Goal: Task Accomplishment & Management: Manage account settings

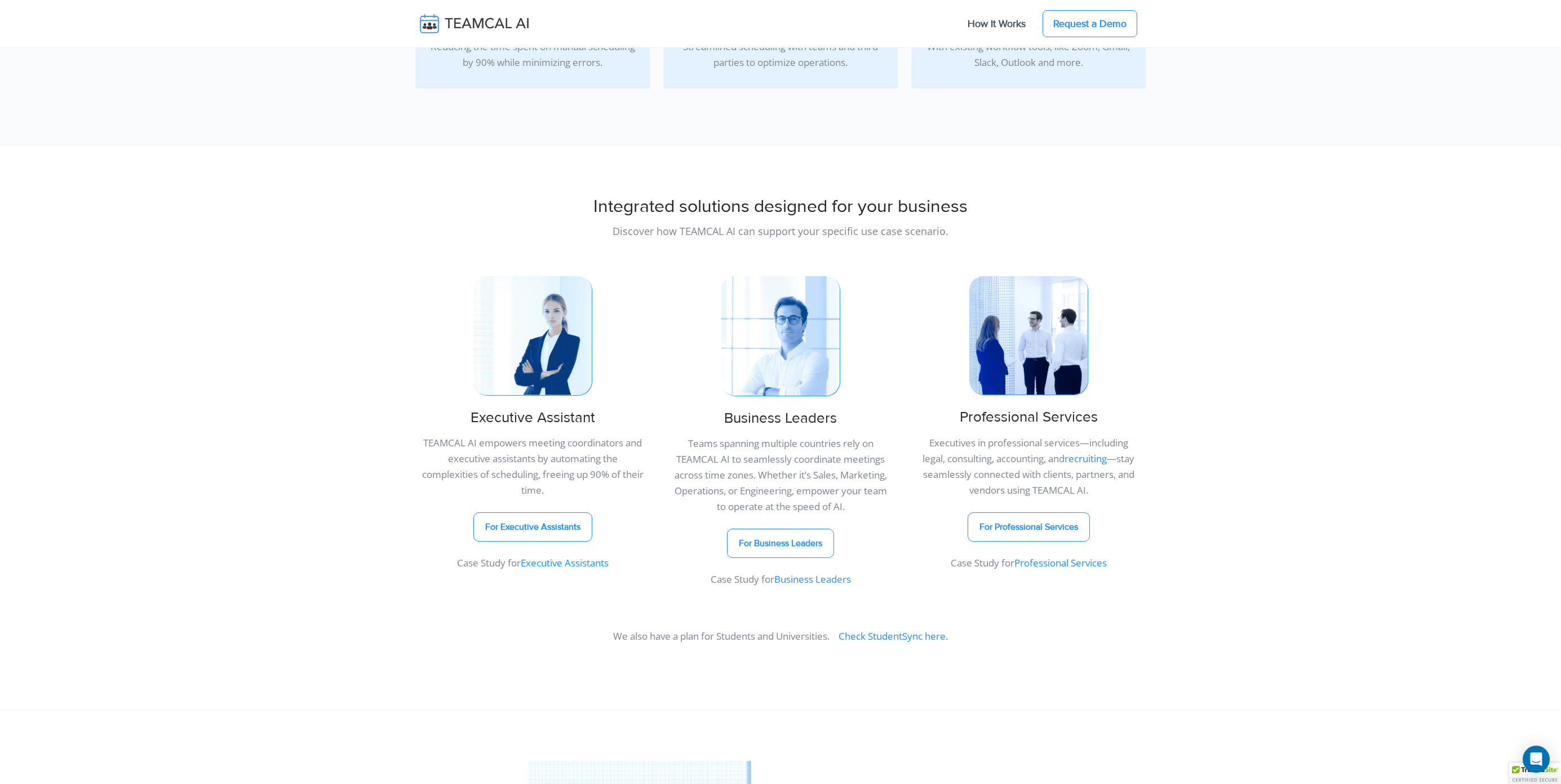
scroll to position [418, 0]
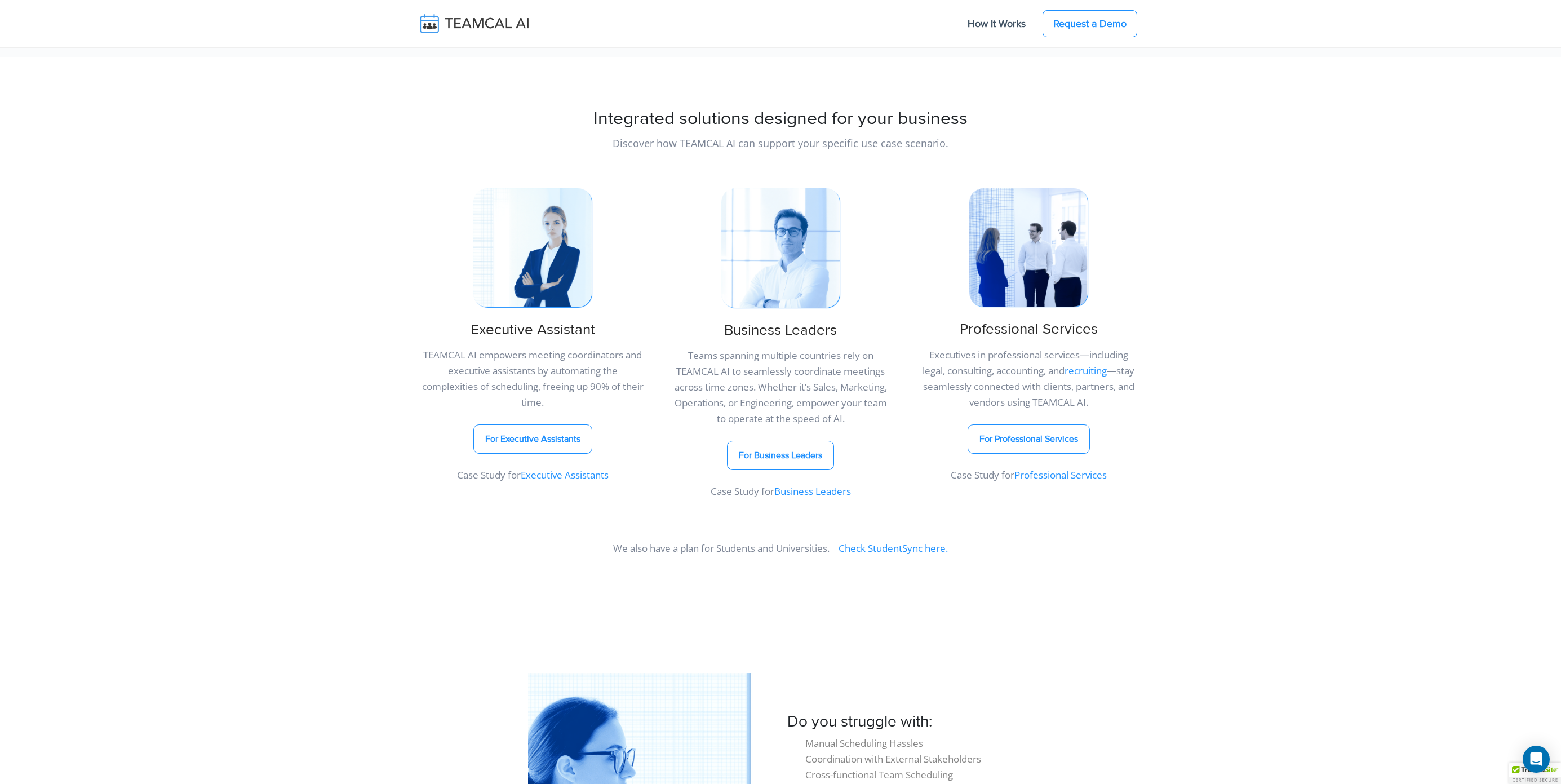
click at [545, 475] on link "Executive Assistants" at bounding box center [564, 475] width 88 height 13
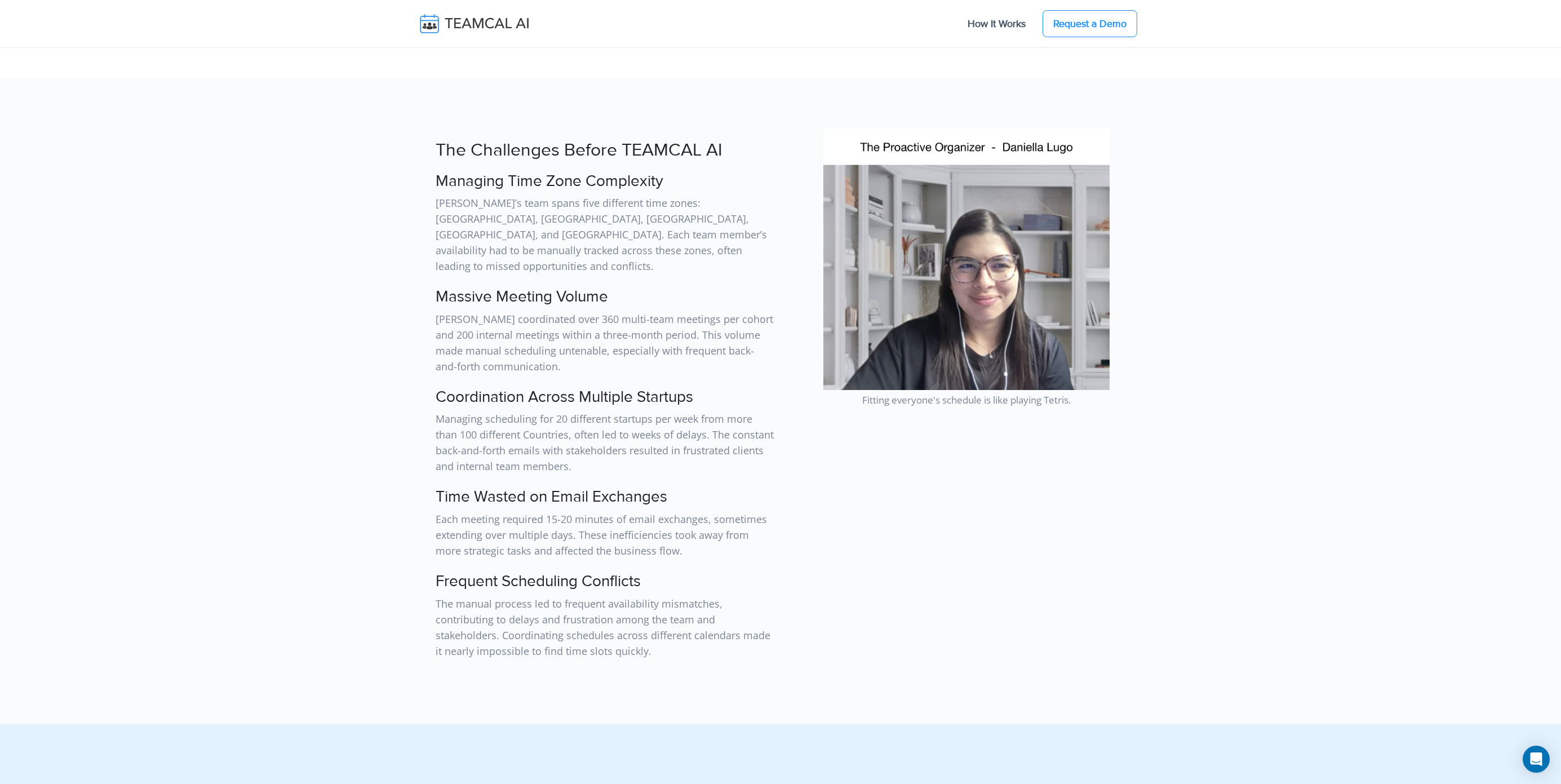
scroll to position [1532, 0]
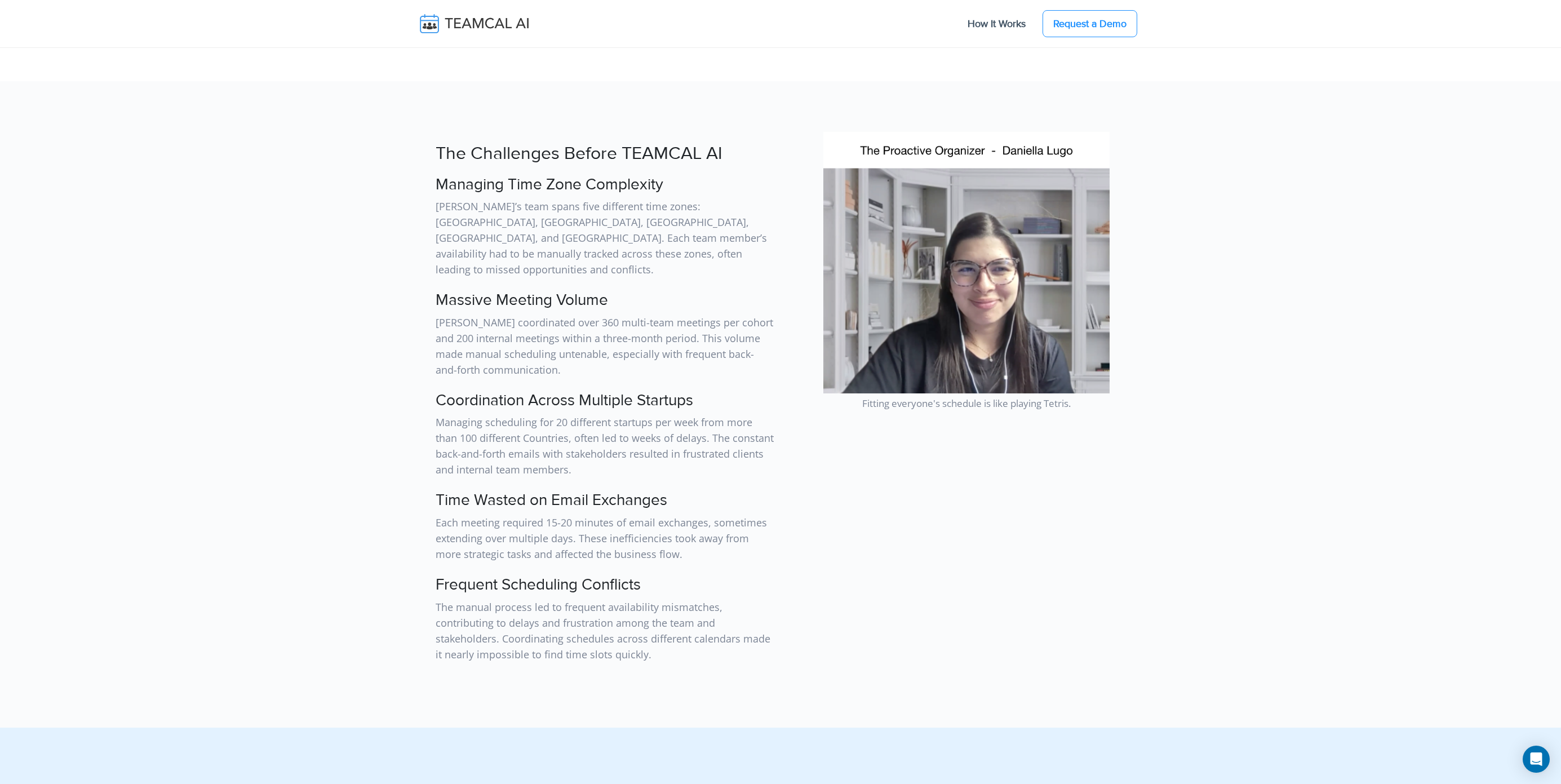
click at [961, 400] on p "Fitting everyone's schedule is like playing Tetris." at bounding box center [966, 402] width 358 height 18
copy main "Fitting everyone's schedule is like playing Tetris."
click at [1245, 256] on section "The Challenges Before TEAMCAL AI Managing Time Zone Complexity Daniella’s team …" at bounding box center [780, 404] width 1561 height 646
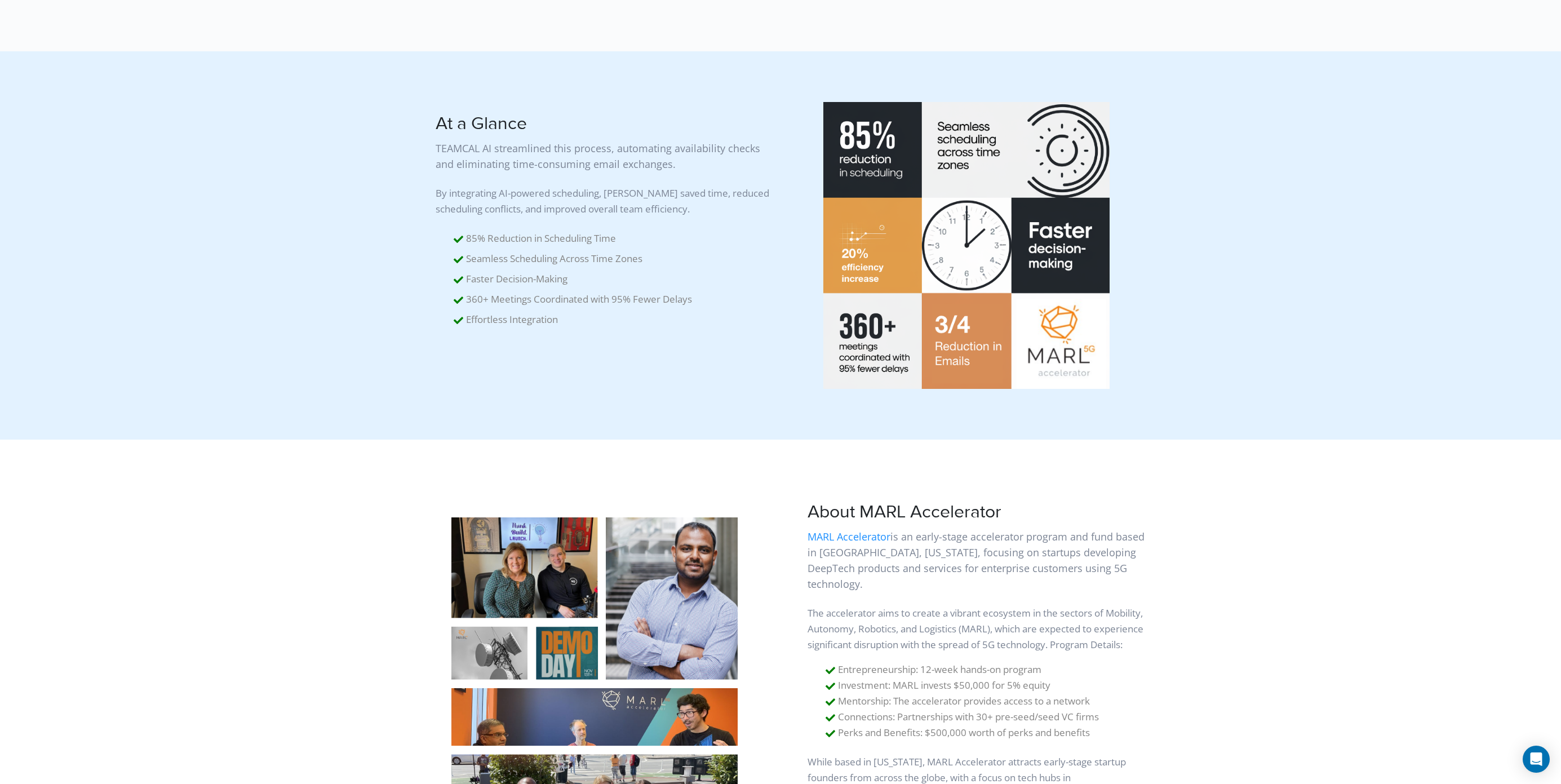
scroll to position [689, 0]
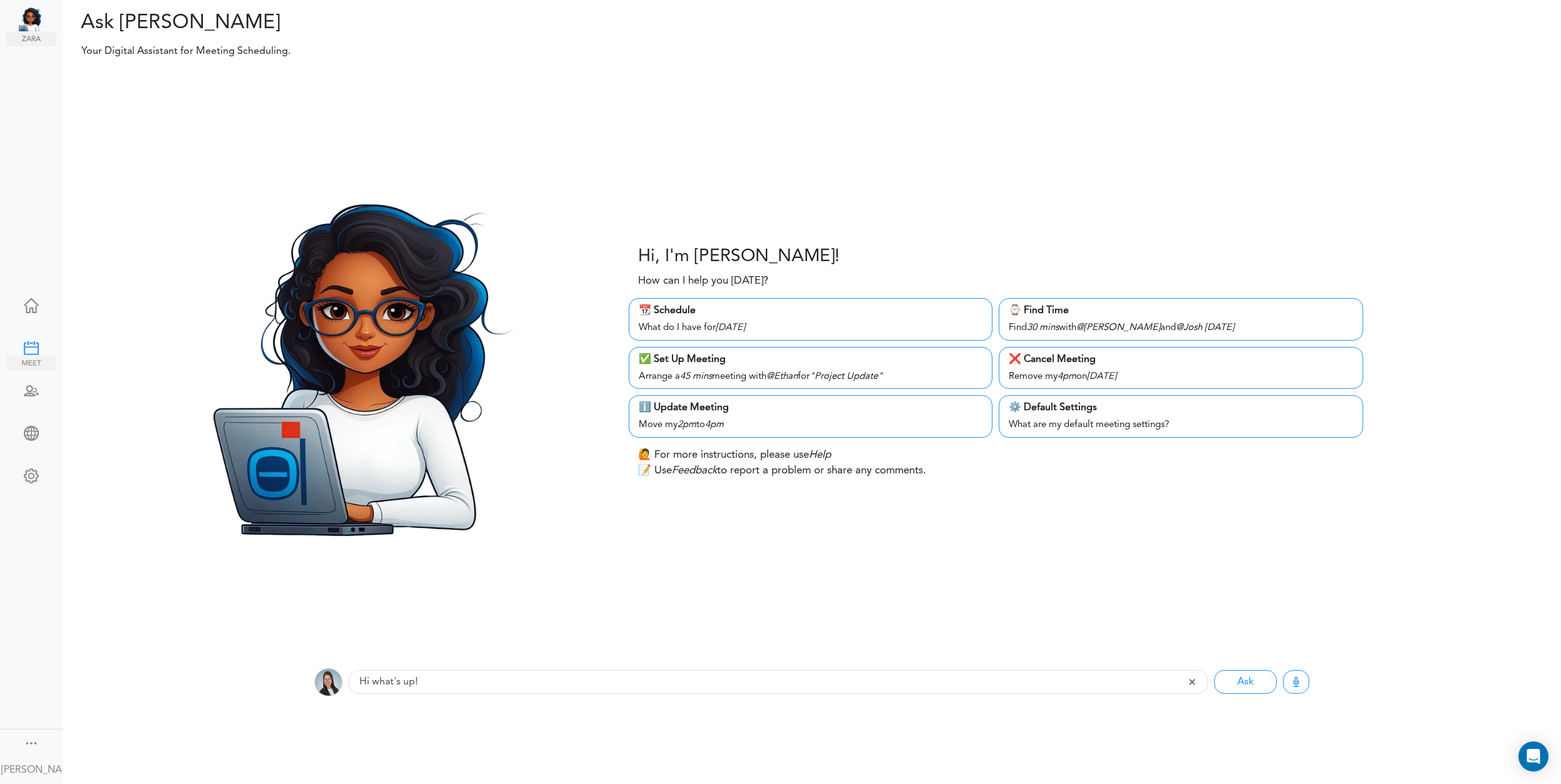
click at [26, 353] on div at bounding box center [31, 346] width 50 height 12
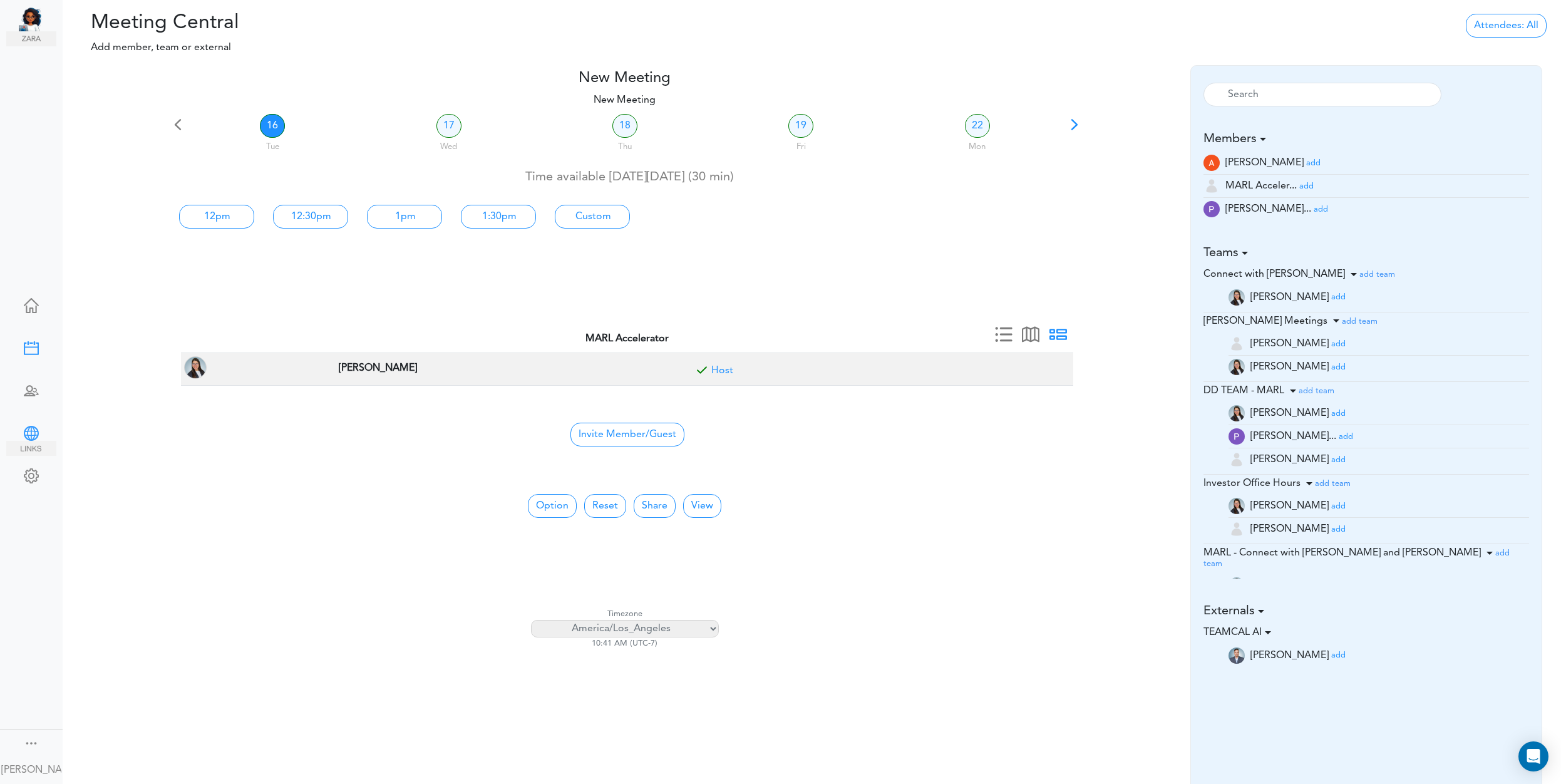
click at [30, 432] on div at bounding box center [31, 432] width 50 height 12
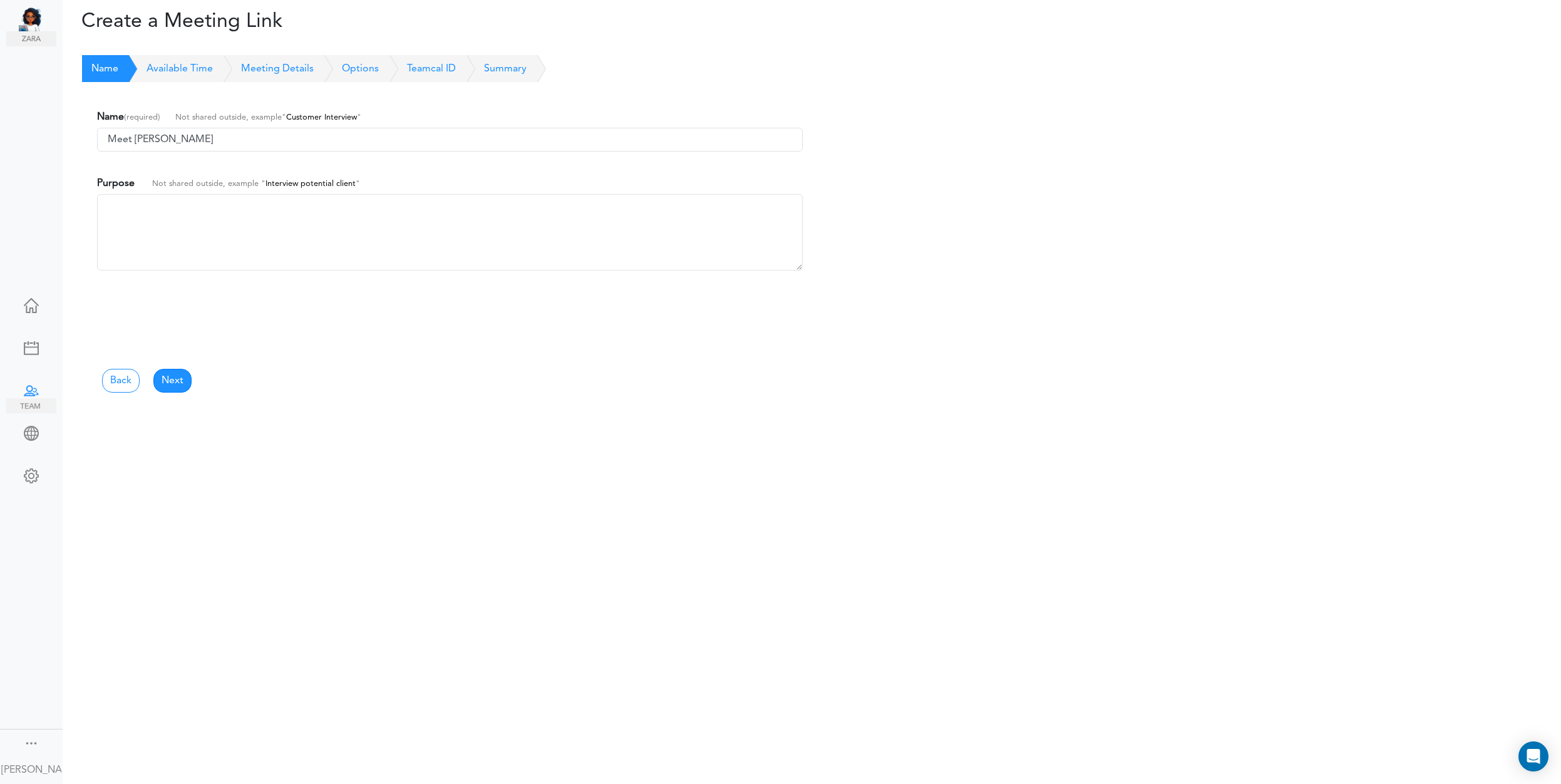
click at [27, 396] on div at bounding box center [31, 389] width 50 height 12
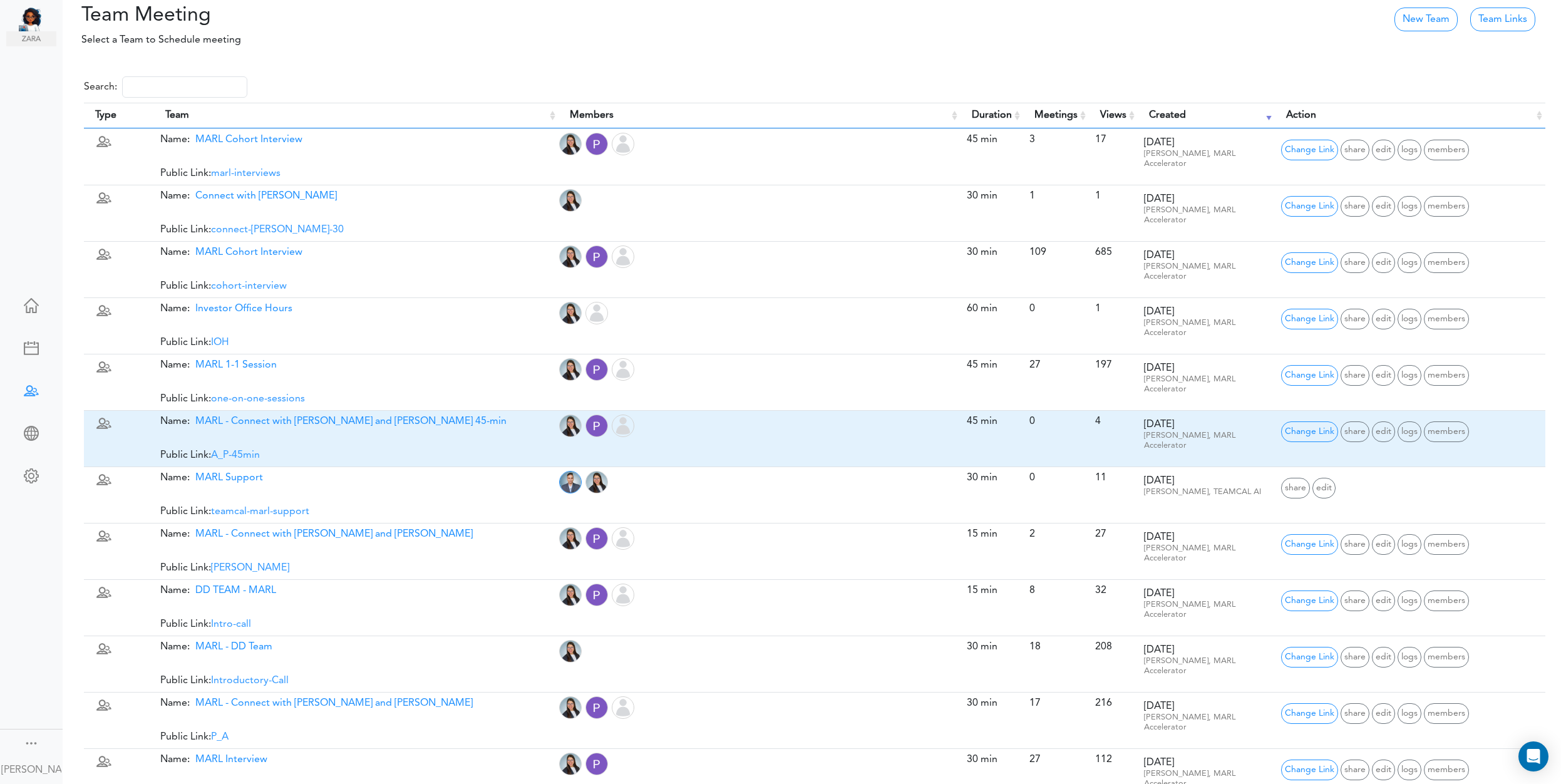
scroll to position [10, 0]
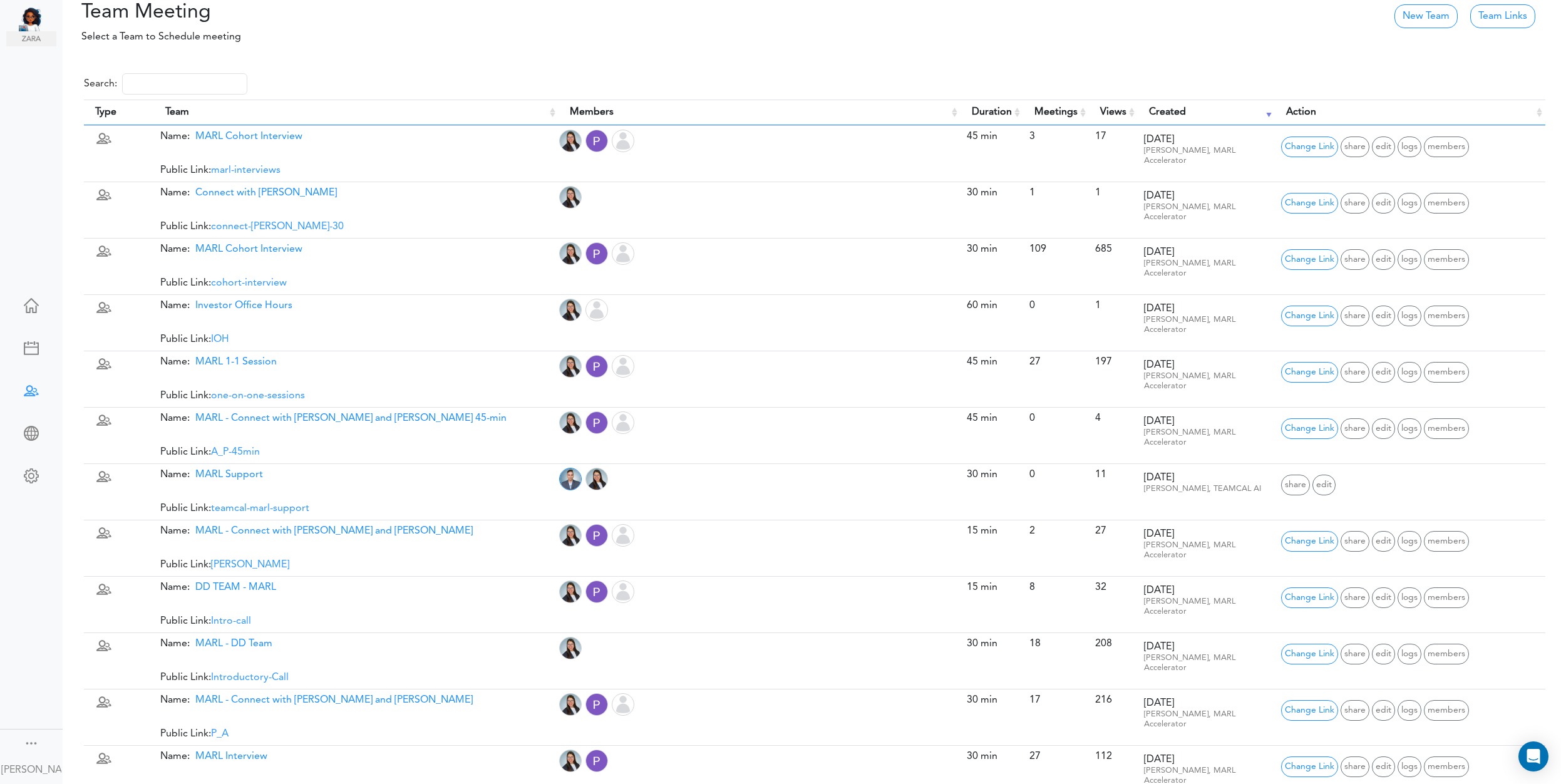
click at [1084, 115] on th "Meetings" at bounding box center [1056, 112] width 66 height 25
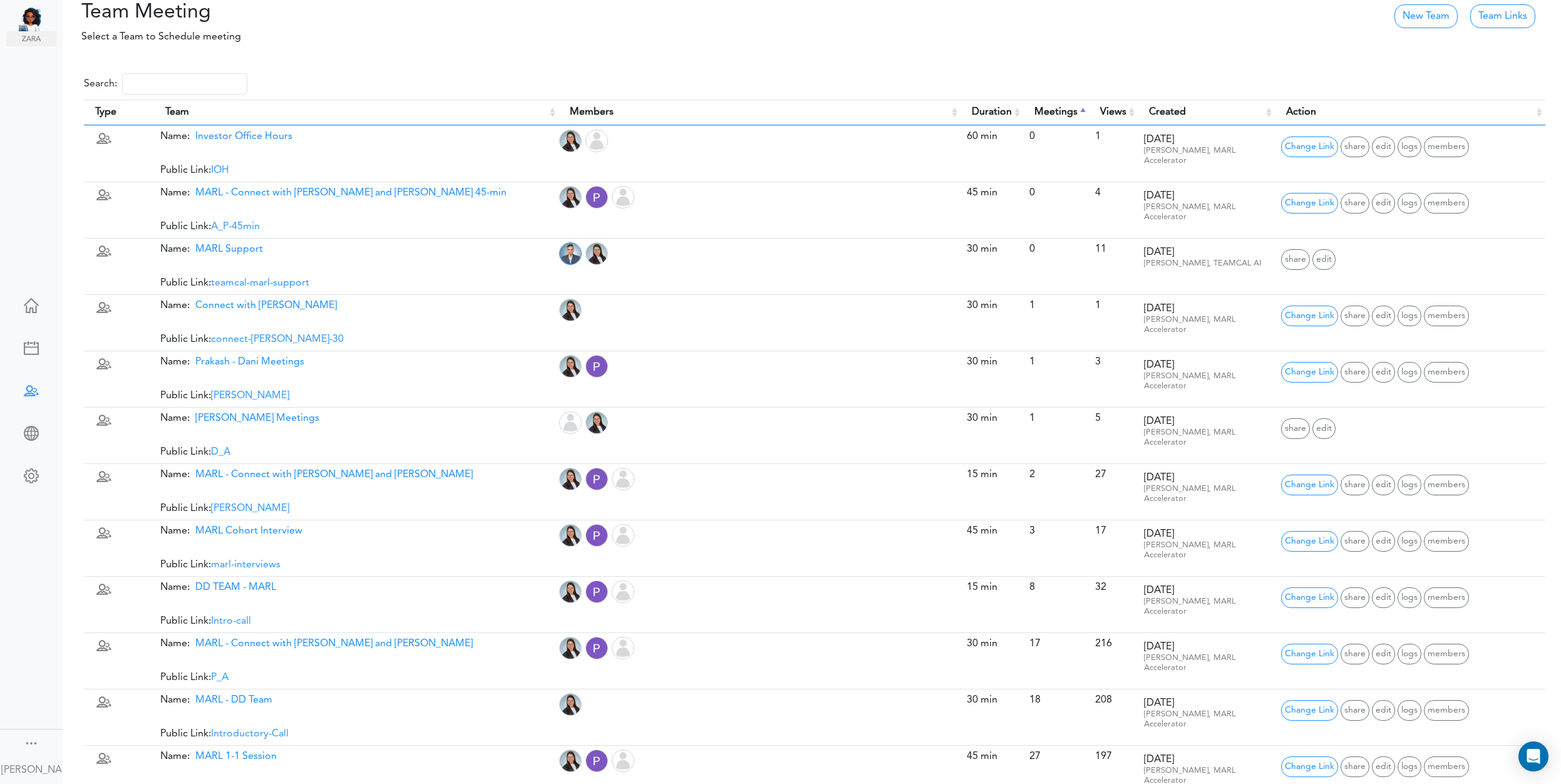
click at [1084, 115] on th "Meetings" at bounding box center [1056, 112] width 66 height 25
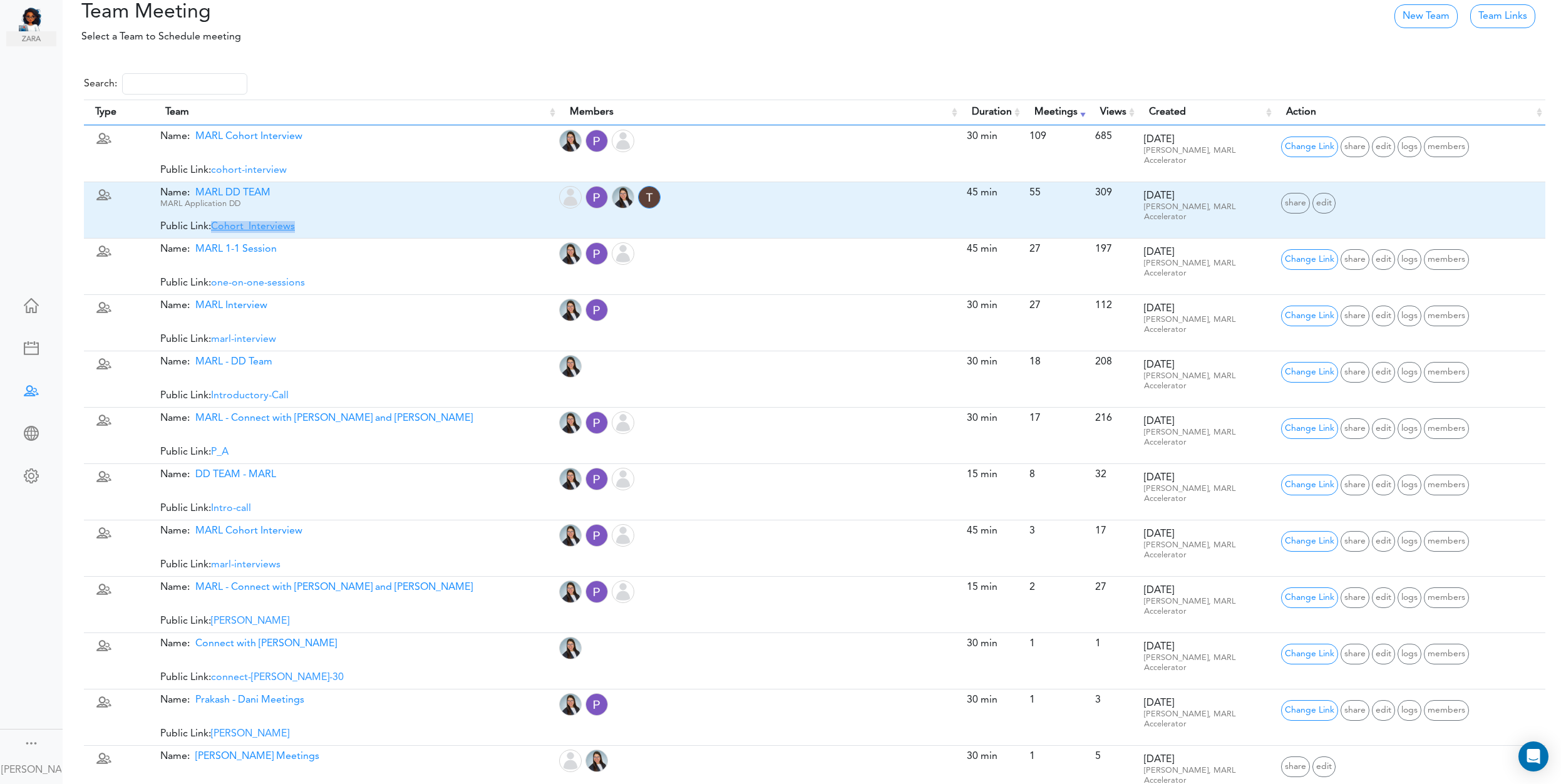
click at [250, 226] on link "Cohort_Interviews" at bounding box center [252, 226] width 84 height 10
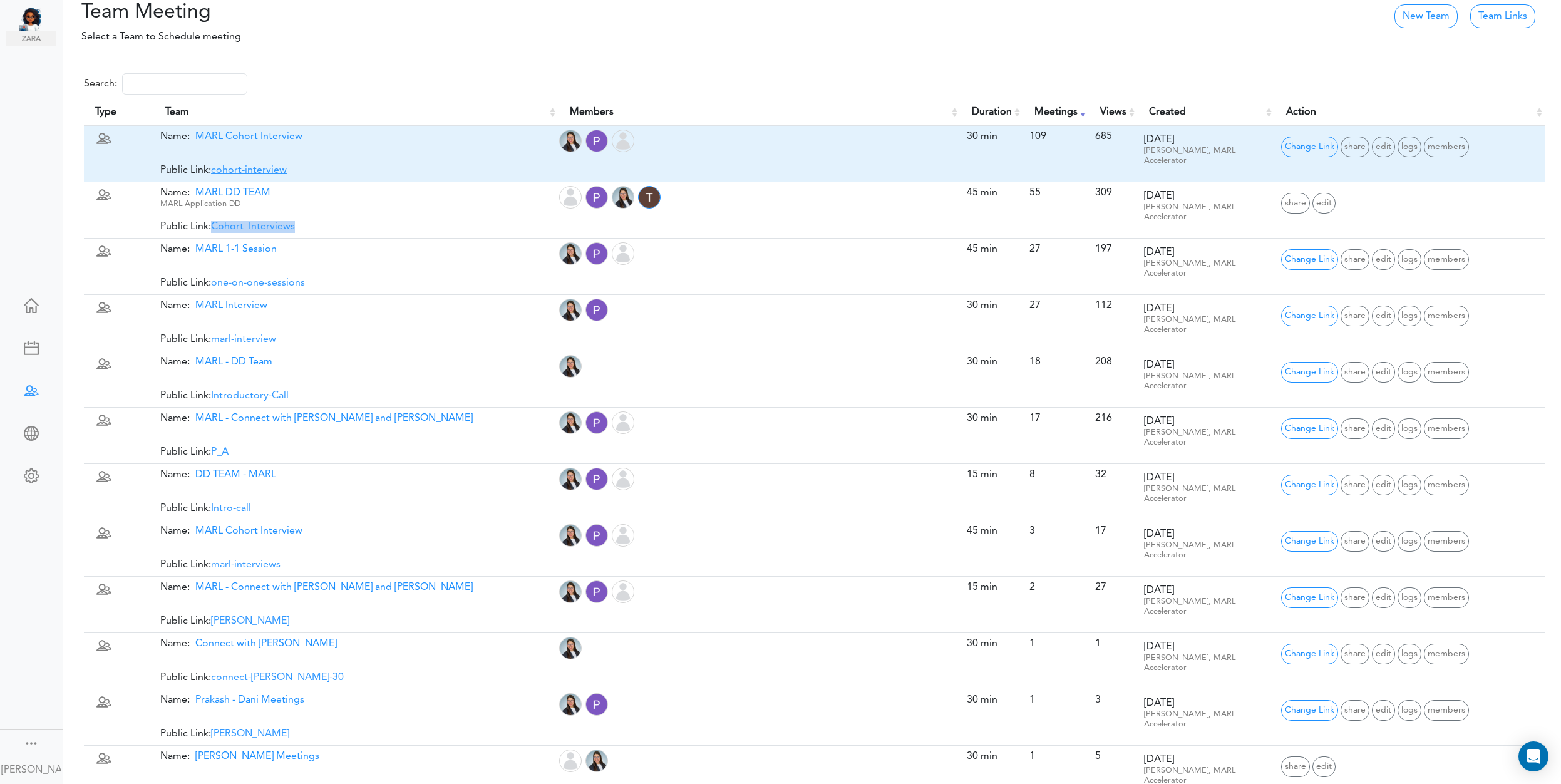
click at [264, 169] on link "cohort-interview" at bounding box center [249, 170] width 76 height 10
click at [1385, 148] on span "edit" at bounding box center [1383, 147] width 23 height 21
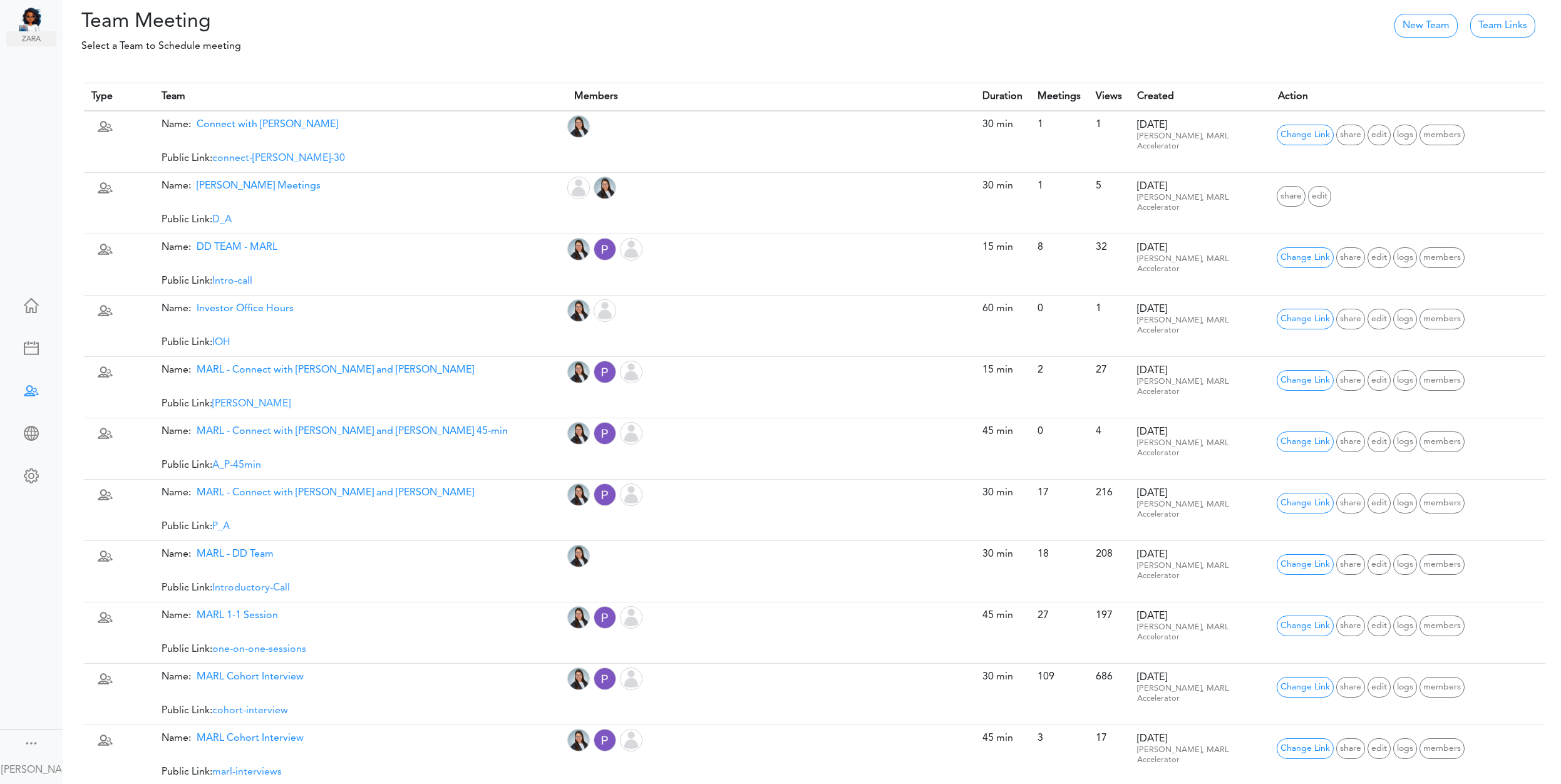
scroll to position [10, 0]
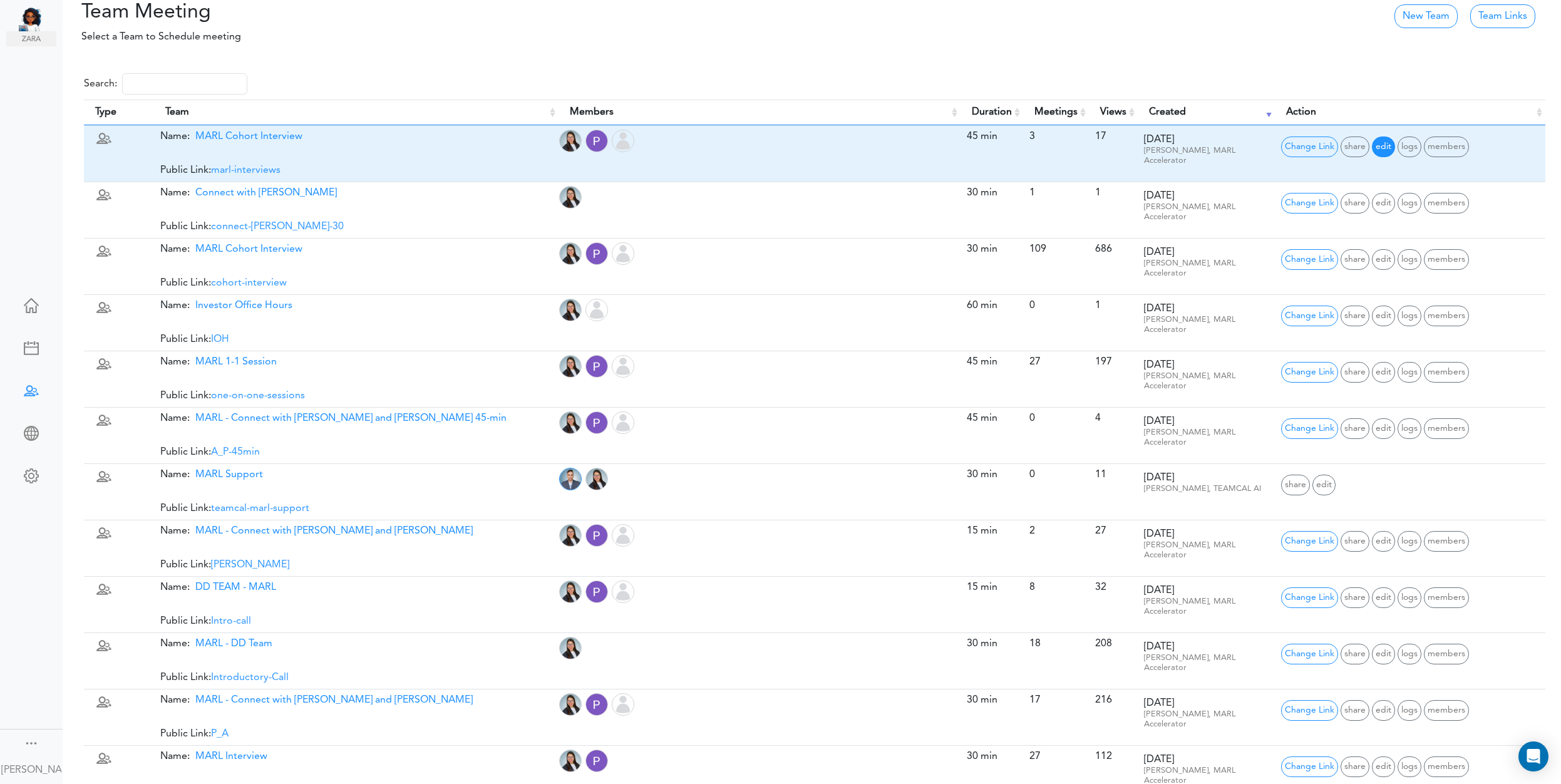
click at [1385, 149] on span "edit" at bounding box center [1383, 147] width 23 height 21
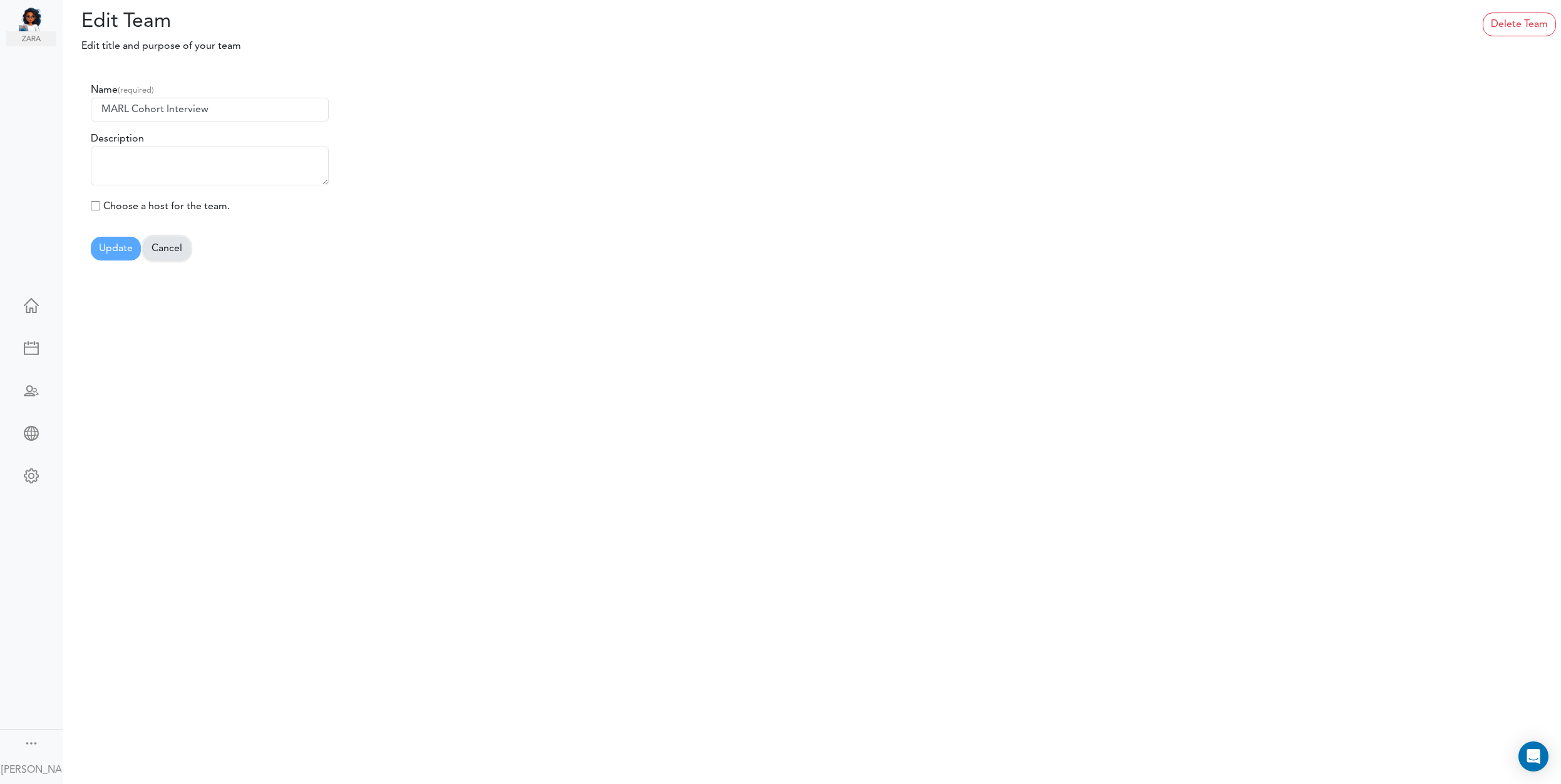
drag, startPoint x: 167, startPoint y: 245, endPoint x: 236, endPoint y: 249, distance: 69.1
click at [167, 245] on link "Cancel" at bounding box center [166, 248] width 47 height 24
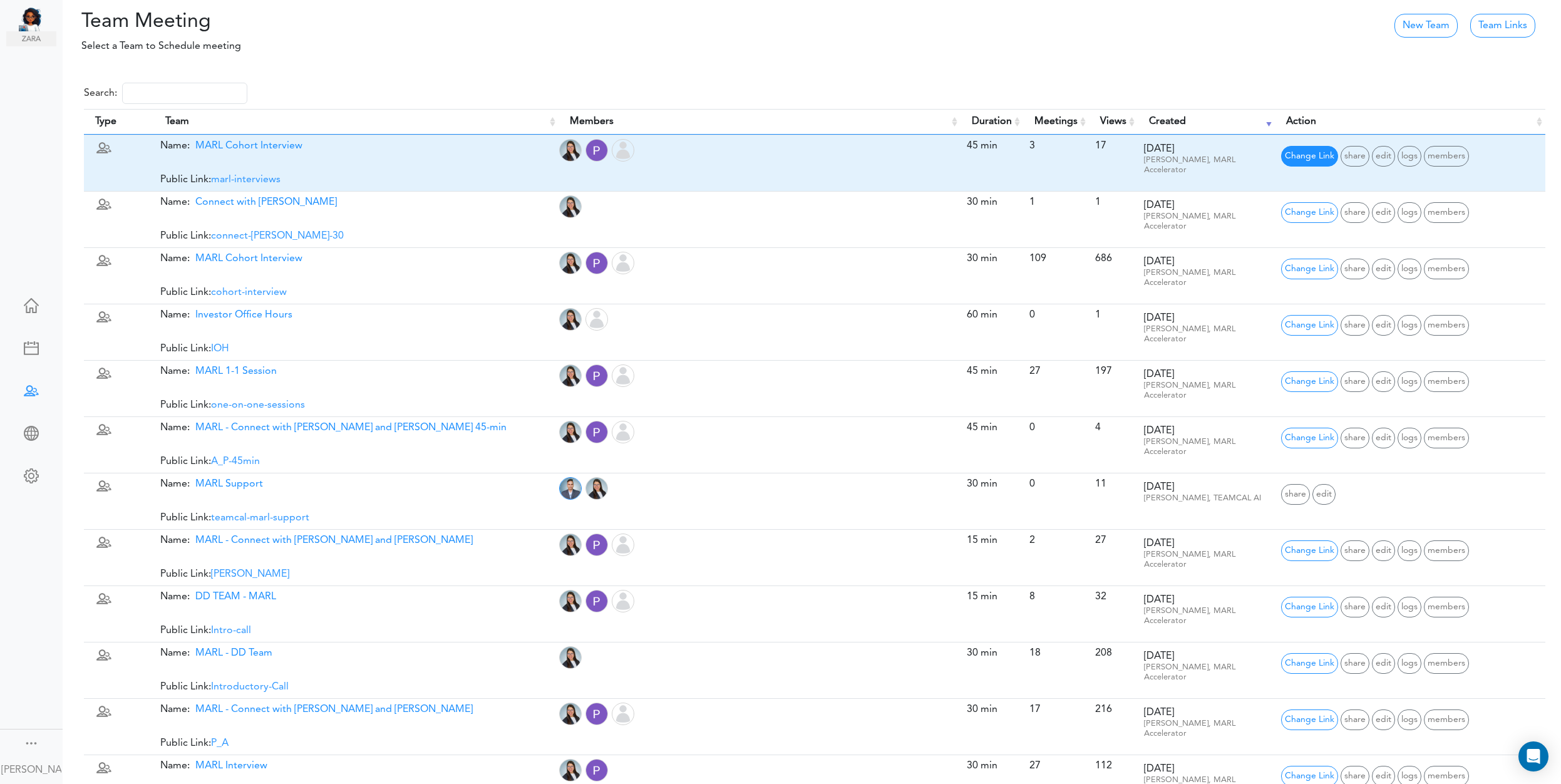
click at [1310, 154] on span "Change Link" at bounding box center [1309, 156] width 57 height 21
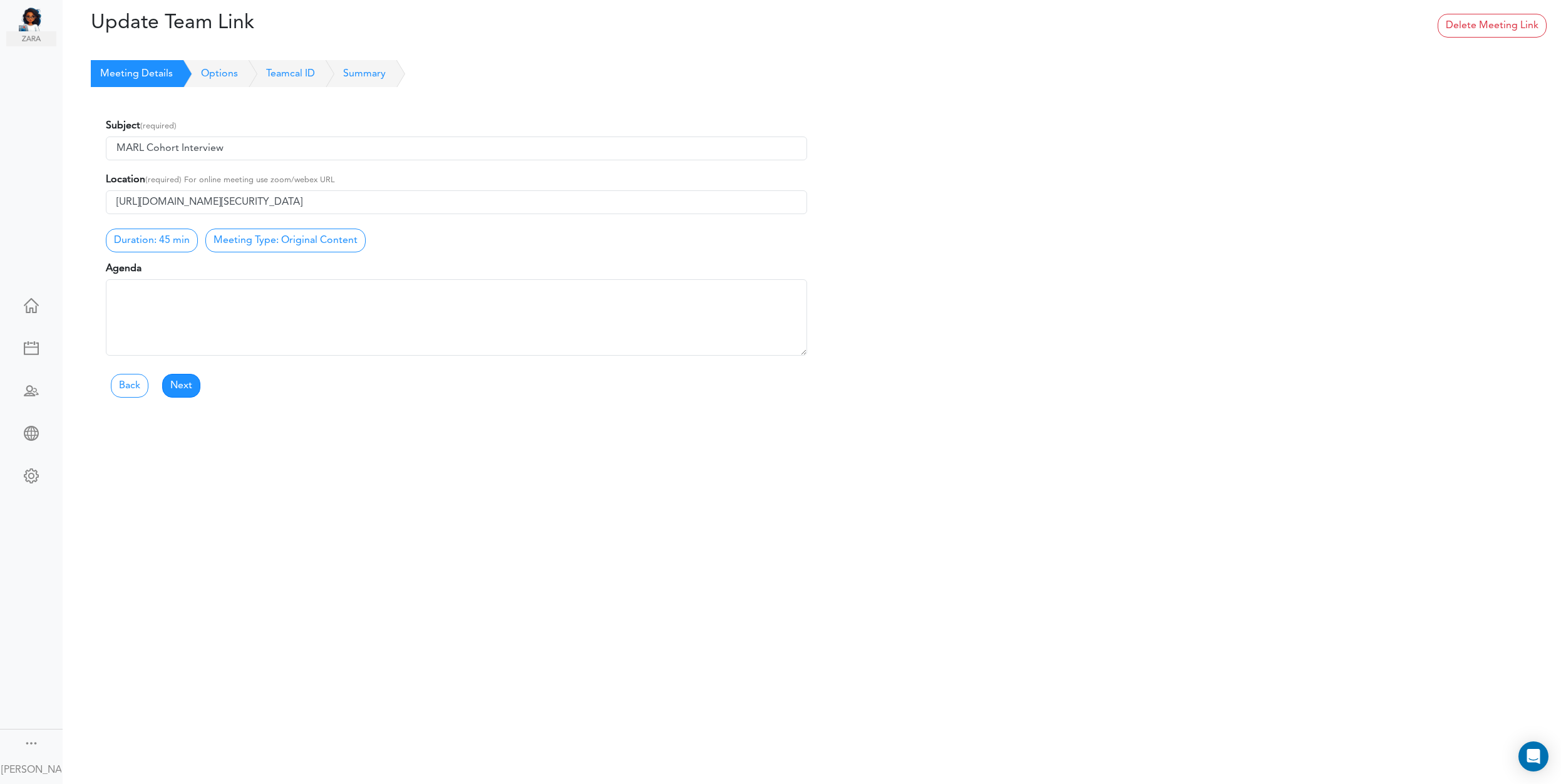
click at [219, 71] on link "Options" at bounding box center [206, 73] width 65 height 27
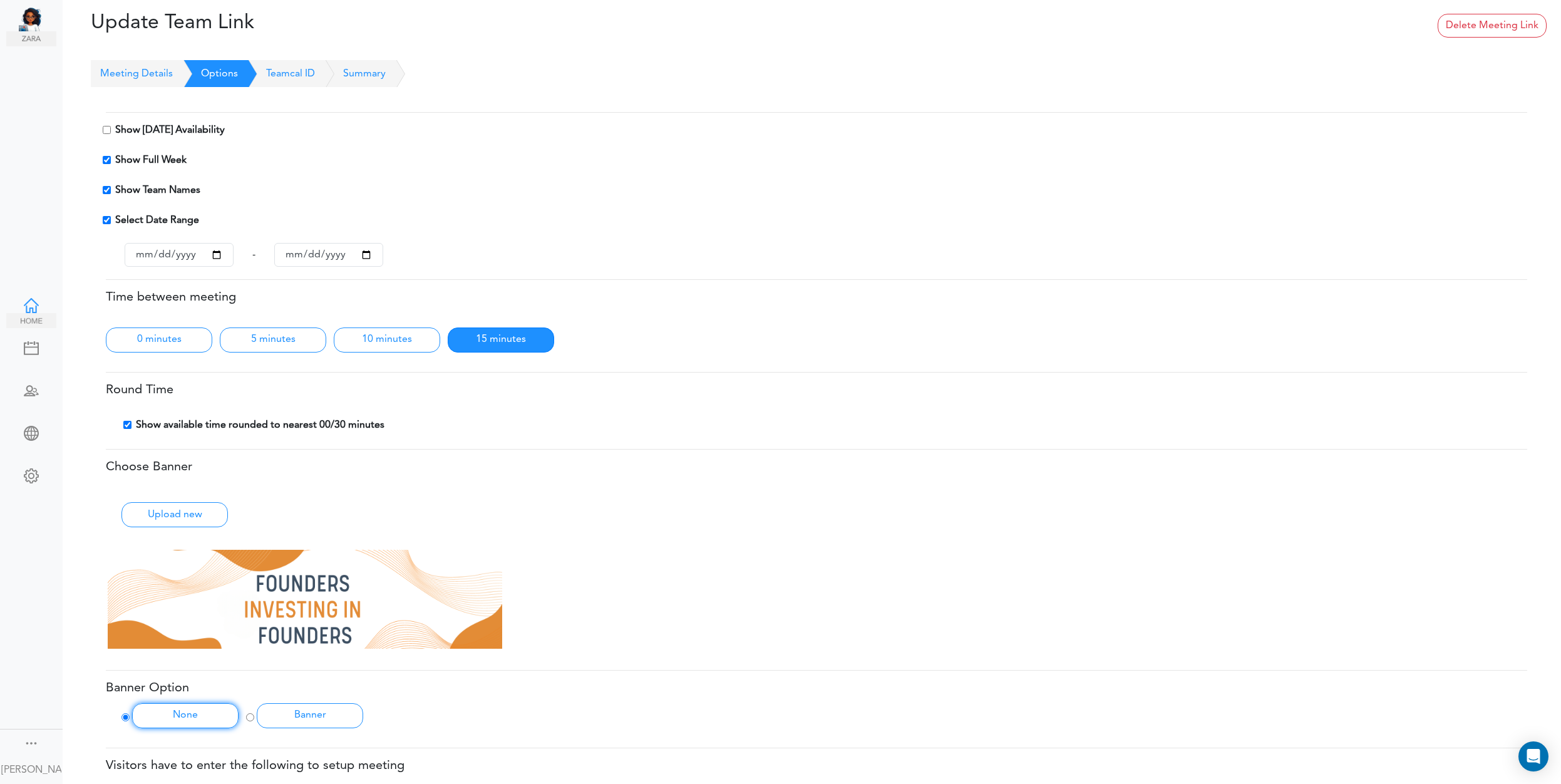
click at [20, 309] on div at bounding box center [31, 304] width 50 height 12
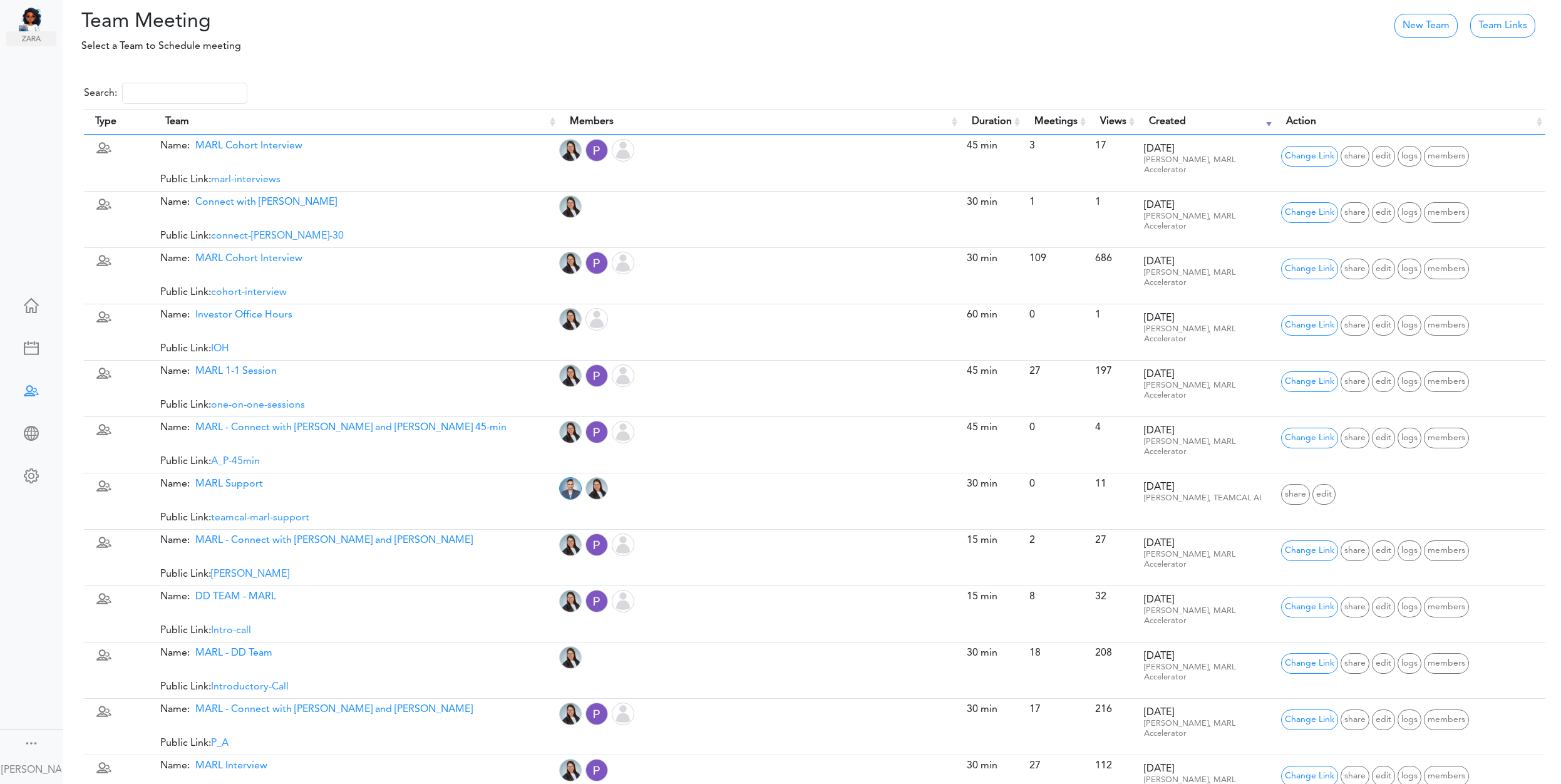
scroll to position [10, 0]
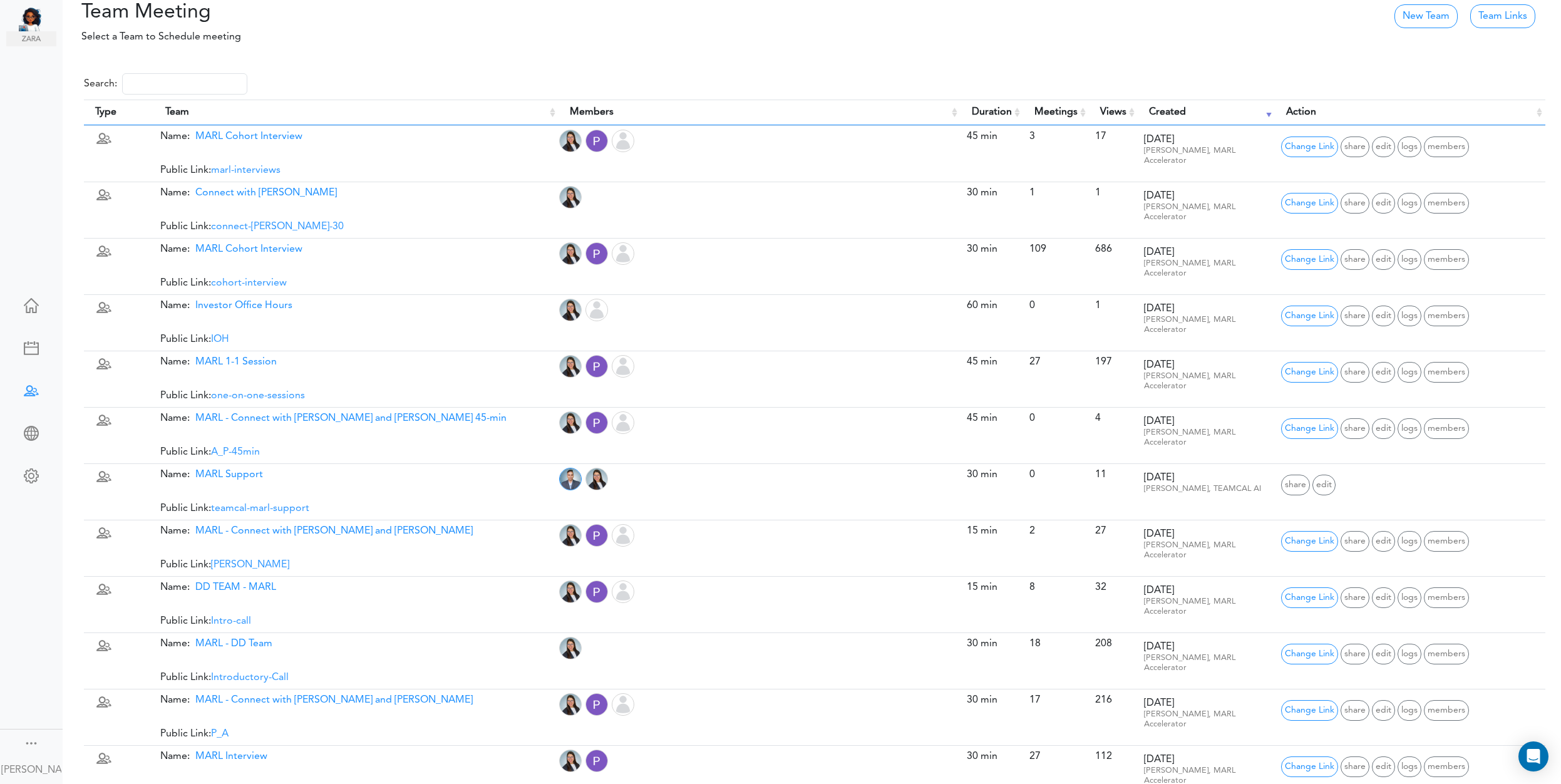
click at [35, 18] on img at bounding box center [37, 18] width 38 height 25
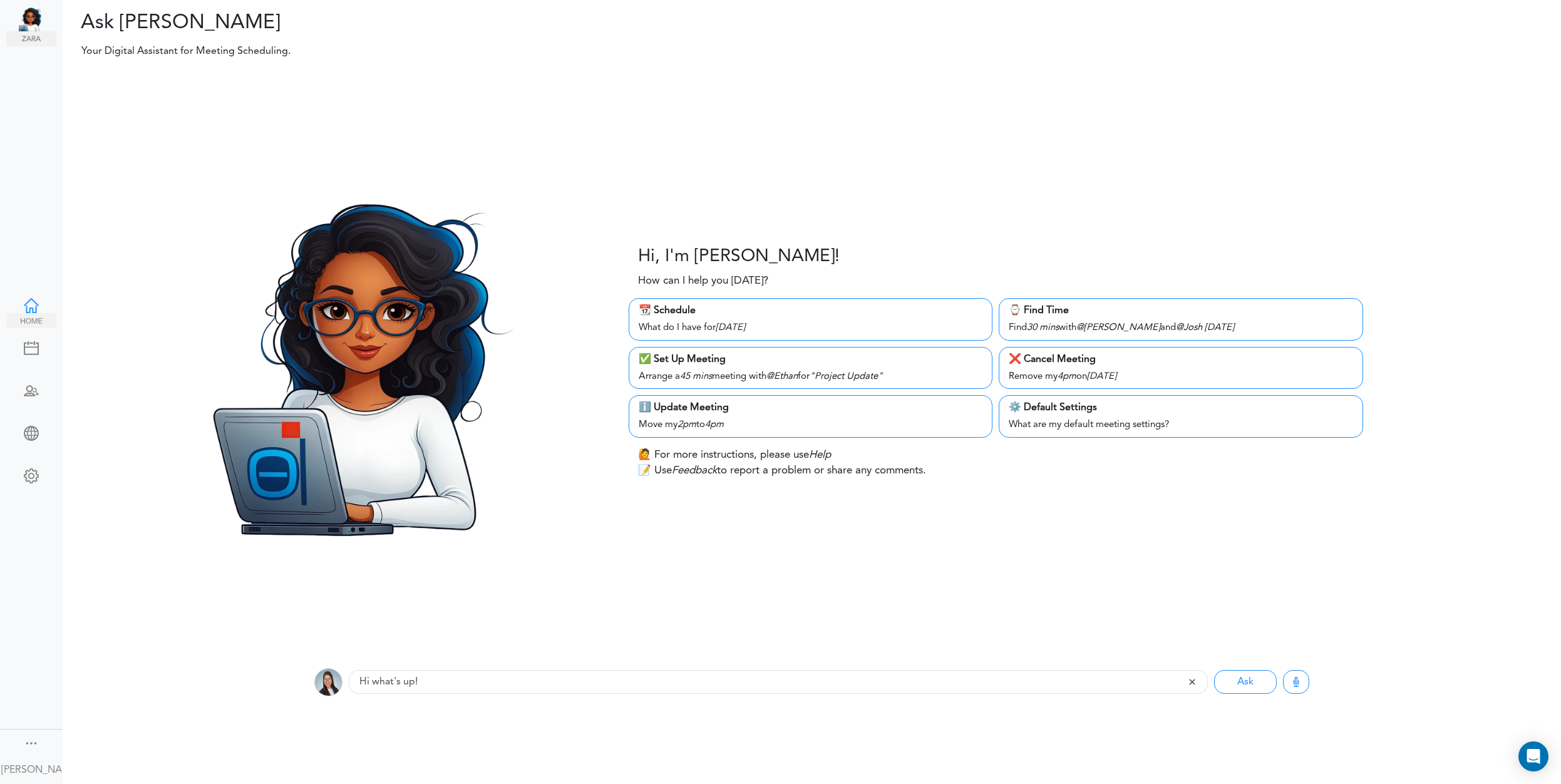
click at [29, 305] on div at bounding box center [31, 304] width 50 height 12
click at [33, 348] on div at bounding box center [31, 346] width 50 height 12
click at [33, 393] on div at bounding box center [31, 389] width 50 height 12
click at [30, 436] on div at bounding box center [31, 432] width 50 height 12
click at [38, 474] on div at bounding box center [31, 475] width 50 height 12
